Goal: Check status: Check status

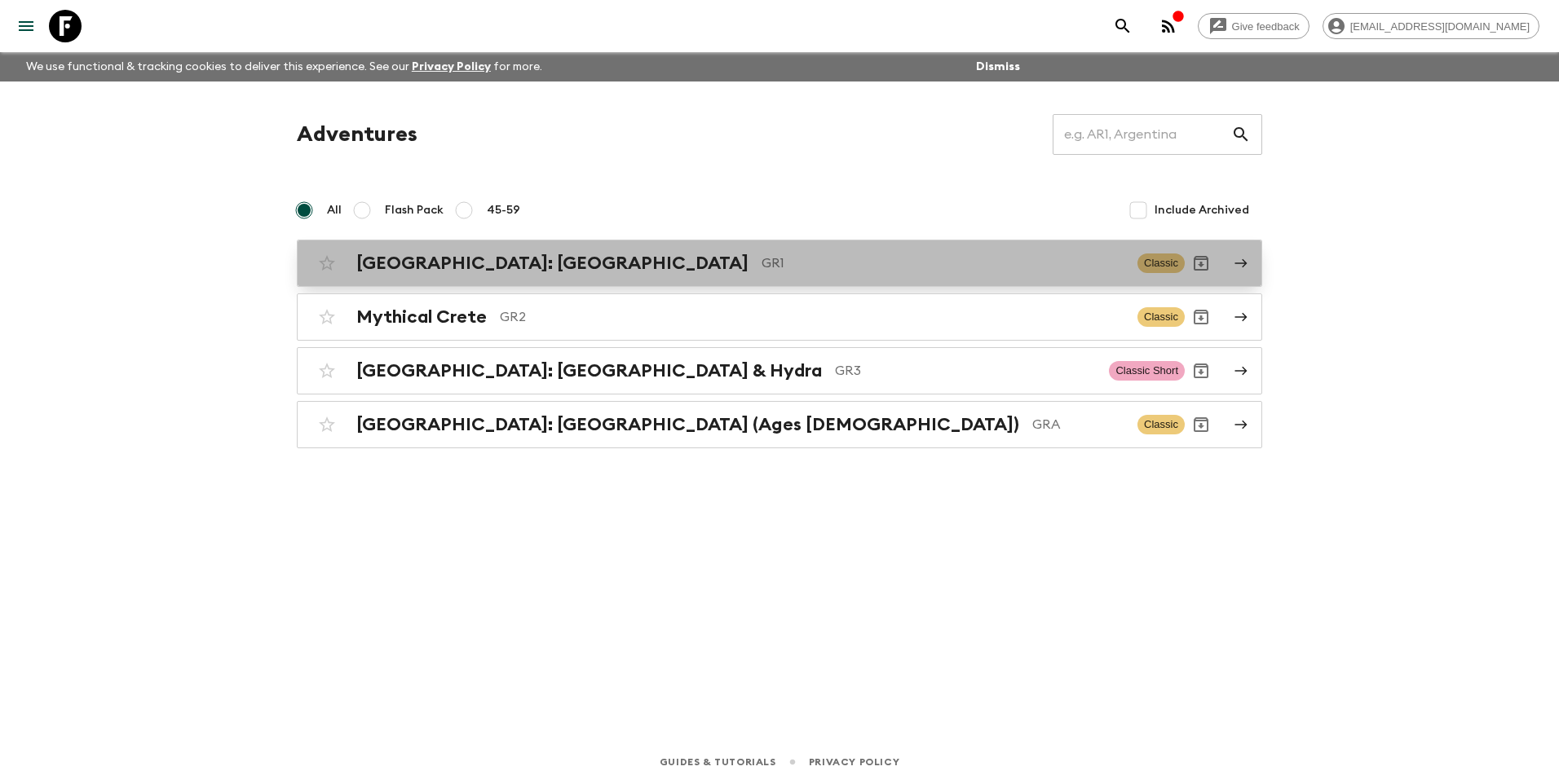
click at [549, 264] on h2 "[GEOGRAPHIC_DATA]: [GEOGRAPHIC_DATA]" at bounding box center [552, 262] width 392 height 21
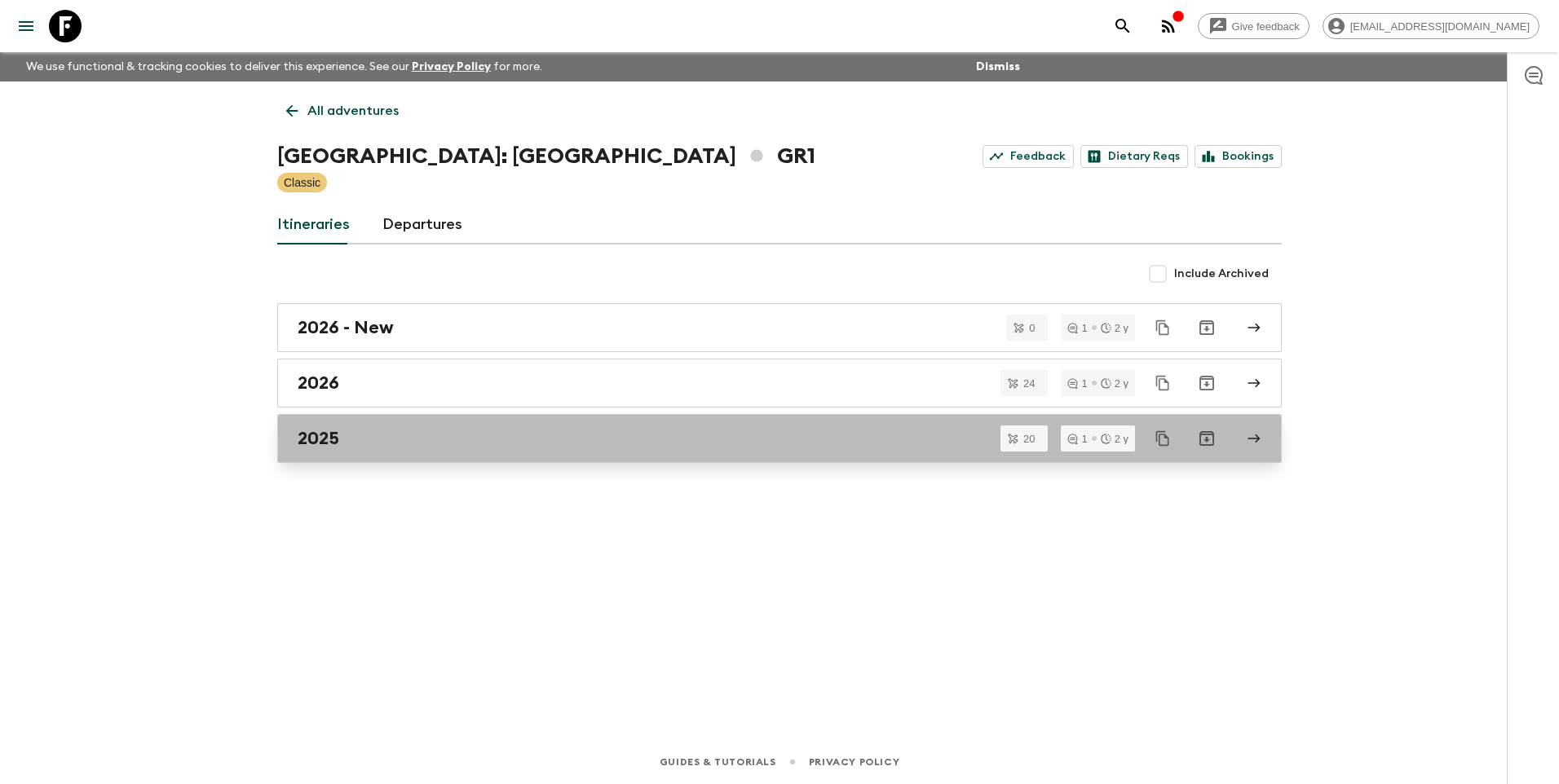
click at [324, 444] on h2 "2025" at bounding box center [318, 438] width 42 height 21
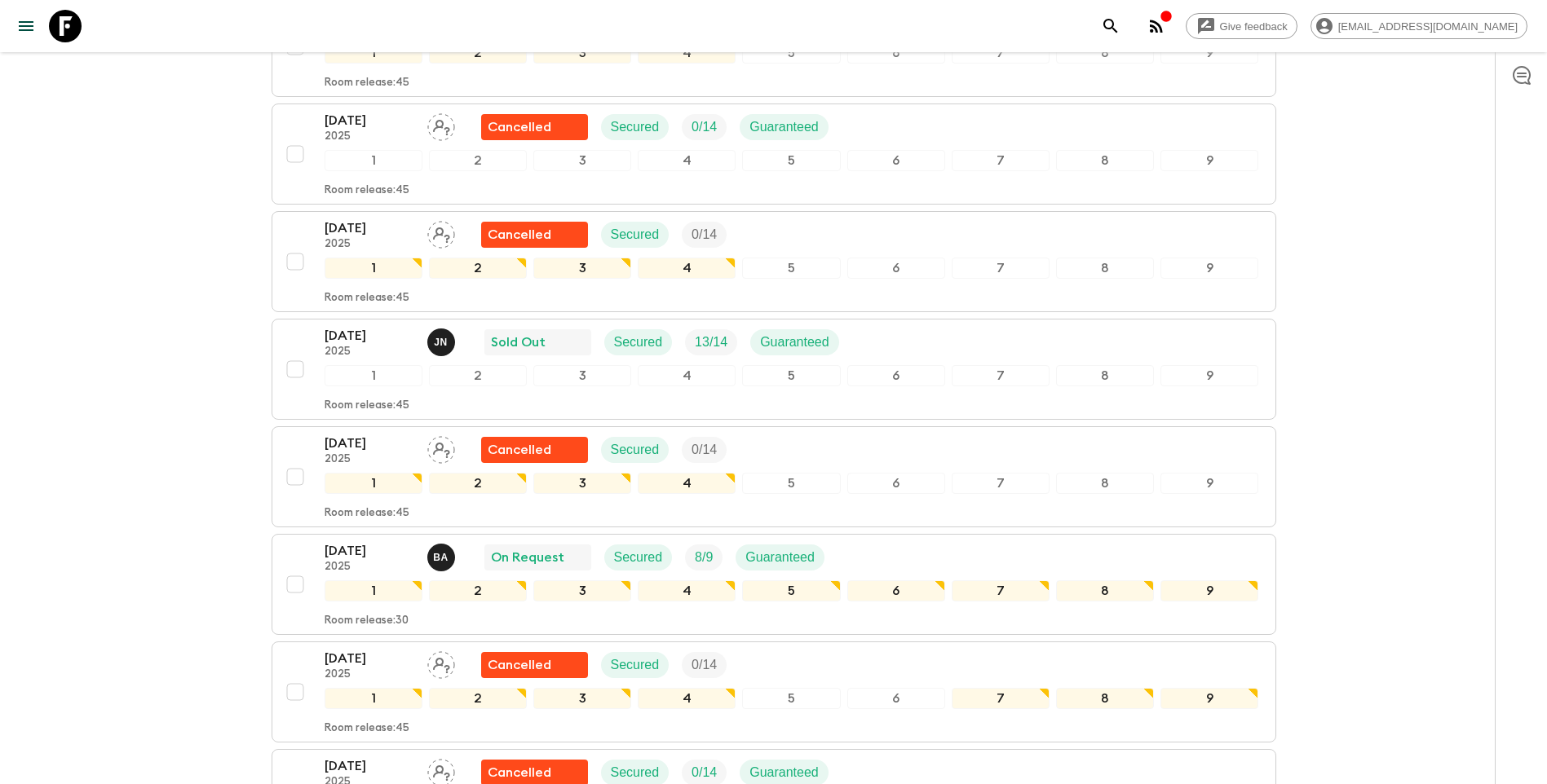
scroll to position [815, 0]
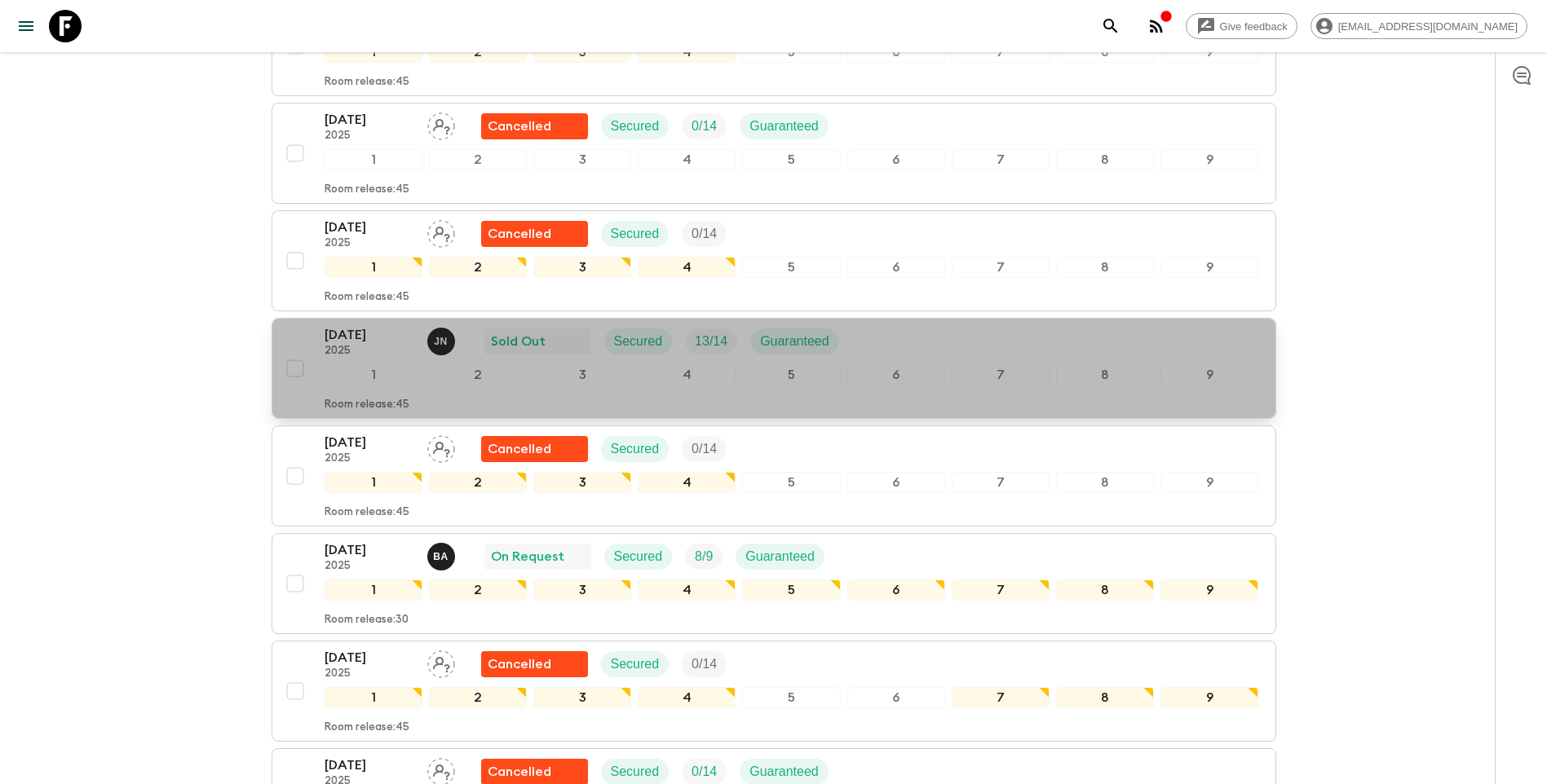
click at [353, 325] on p "[DATE]" at bounding box center [369, 334] width 90 height 19
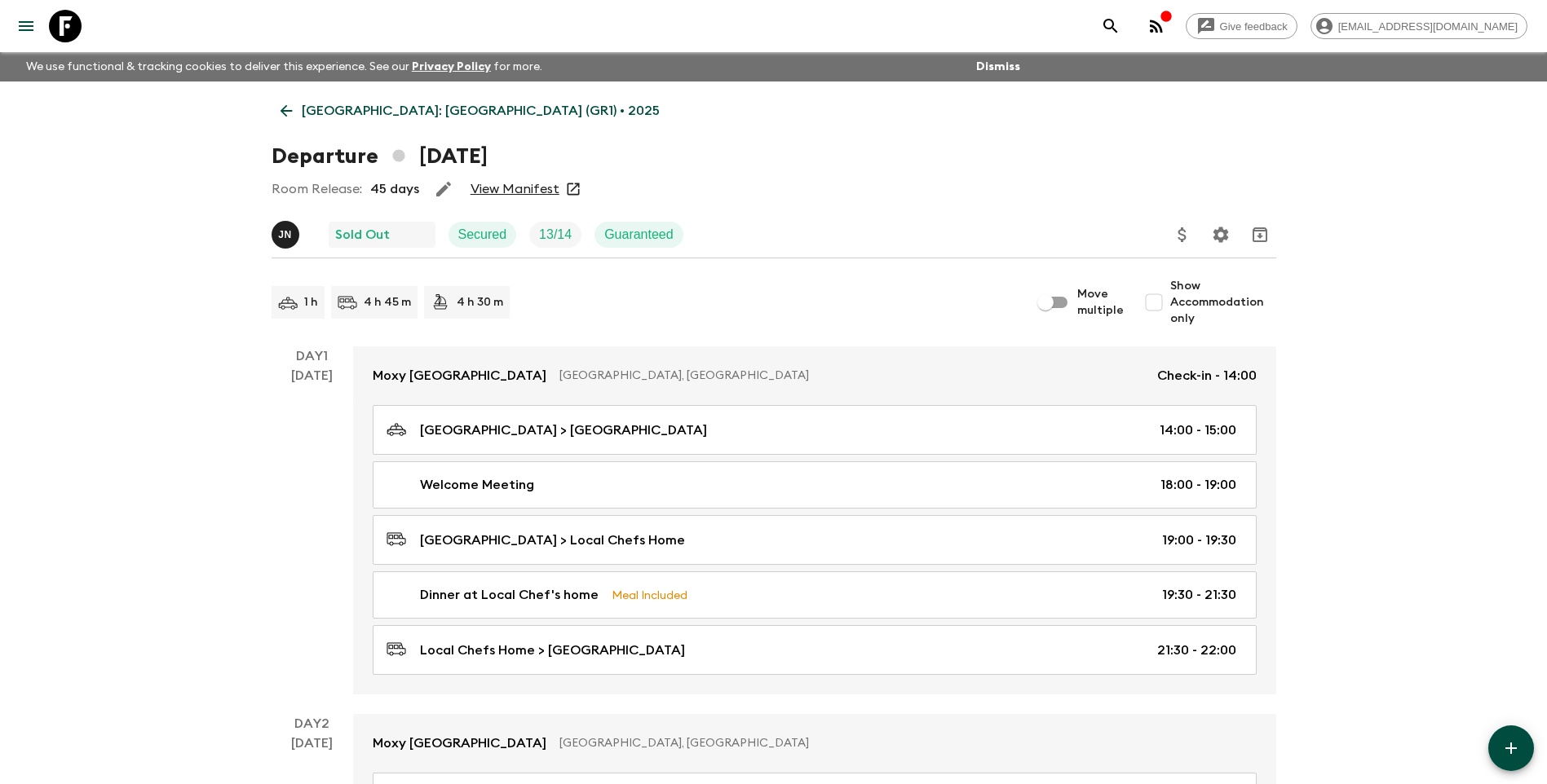
click at [485, 187] on link "View Manifest" at bounding box center [515, 189] width 89 height 17
